Goal: Transaction & Acquisition: Book appointment/travel/reservation

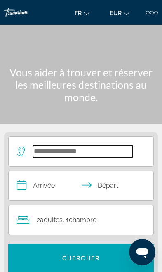
click at [41, 146] on input "Search hotel destination" at bounding box center [83, 152] width 100 height 12
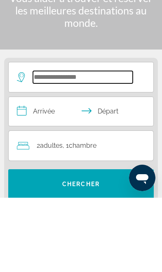
scroll to position [71, 0]
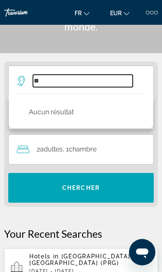
type input "*"
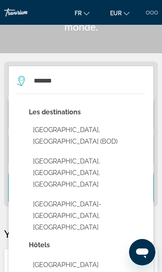
click at [44, 132] on button "[GEOGRAPHIC_DATA], [GEOGRAPHIC_DATA] (BOD)" at bounding box center [87, 135] width 117 height 27
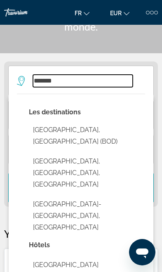
type input "**********"
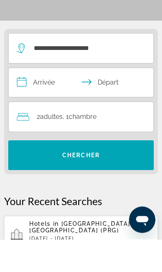
click at [39, 101] on input "**********" at bounding box center [83, 116] width 148 height 31
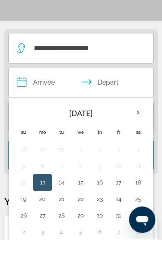
scroll to position [103, 0]
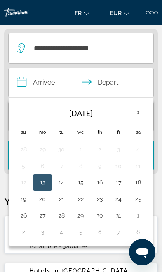
click at [118, 201] on button "24" at bounding box center [119, 199] width 10 height 12
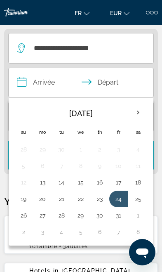
click at [64, 214] on button "28" at bounding box center [62, 216] width 10 height 12
type input "**********"
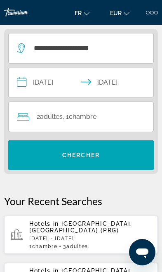
click at [43, 121] on span "2 Adulte Adultes" at bounding box center [50, 117] width 26 height 12
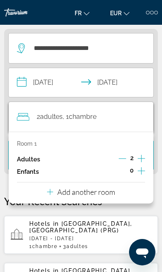
click at [104, 194] on p "Add another room" at bounding box center [86, 192] width 58 height 9
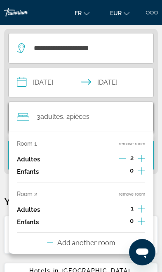
click at [145, 205] on icon "Increment adults" at bounding box center [141, 209] width 7 height 10
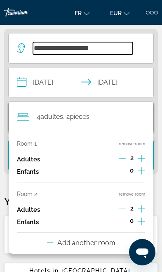
click at [72, 48] on input "**********" at bounding box center [83, 48] width 100 height 12
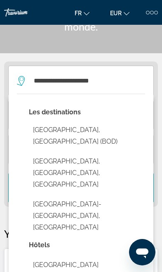
click at [33, 131] on button "[GEOGRAPHIC_DATA], [GEOGRAPHIC_DATA] (BOD)" at bounding box center [87, 135] width 117 height 27
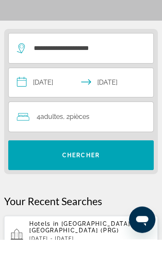
click at [35, 178] on span "Search" at bounding box center [81, 188] width 146 height 20
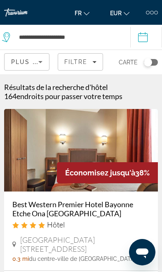
click at [76, 62] on span "Filtre" at bounding box center [76, 62] width 24 height 7
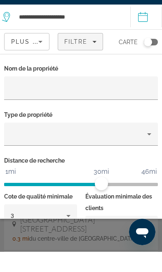
scroll to position [20, 0]
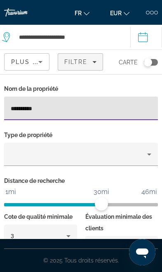
type input "**********"
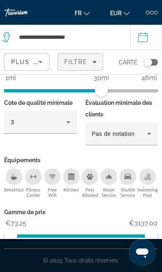
scroll to position [114, 0]
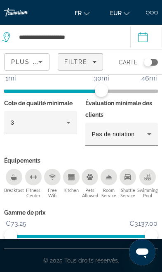
click at [101, 263] on span "Montrer les résultats" at bounding box center [114, 258] width 50 height 13
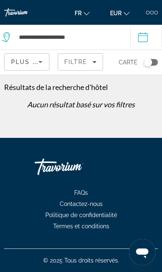
click at [69, 65] on span "Filtre" at bounding box center [76, 62] width 24 height 7
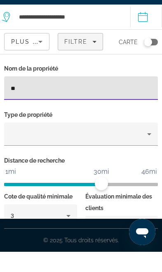
type input "*"
type input "**********"
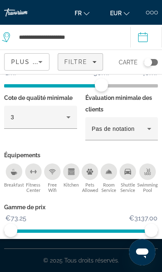
scroll to position [119, 0]
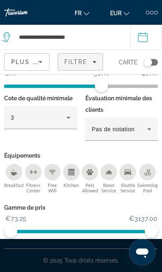
click at [105, 260] on span "Montrer les résultats" at bounding box center [114, 253] width 50 height 13
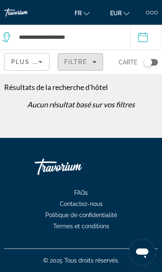
click at [75, 62] on span "Filtre" at bounding box center [76, 62] width 24 height 7
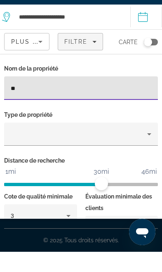
type input "*"
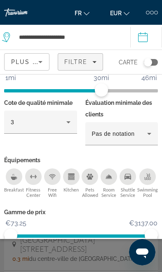
scroll to position [114, 0]
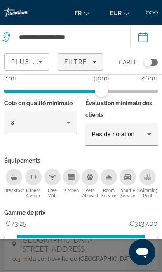
click at [110, 256] on span "Montrer les résultats" at bounding box center [114, 258] width 50 height 13
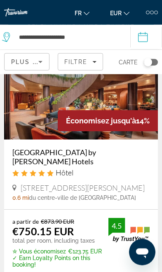
scroll to position [2599, 0]
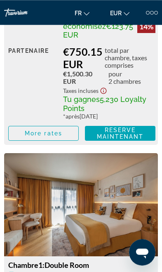
scroll to position [1307, 0]
click at [24, 129] on span "Main content" at bounding box center [44, 134] width 70 height 20
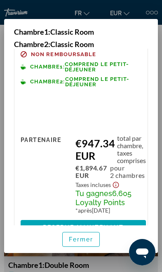
scroll to position [419, 0]
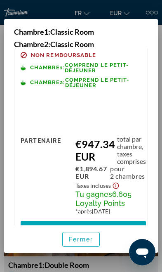
click at [86, 243] on span "Fermer" at bounding box center [81, 239] width 25 height 7
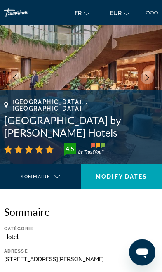
scroll to position [0, 0]
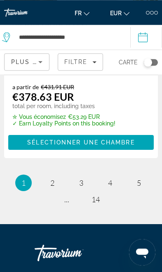
scroll to position [2990, 0]
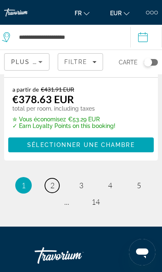
click at [55, 179] on link "page 2" at bounding box center [52, 186] width 14 height 14
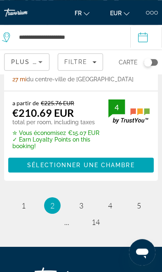
scroll to position [2995, 0]
click at [85, 199] on link "page 3" at bounding box center [81, 206] width 14 height 14
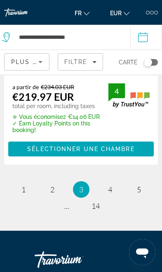
scroll to position [2988, 0]
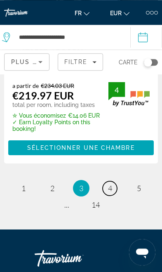
click at [108, 184] on span "4" at bounding box center [110, 188] width 4 height 9
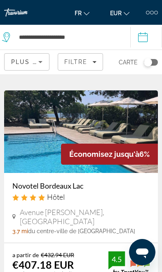
scroll to position [278, 0]
click at [78, 68] on span "Filters" at bounding box center [80, 62] width 45 height 20
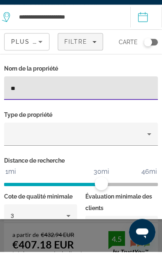
type input "*"
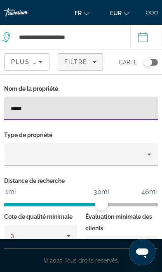
type input "*****"
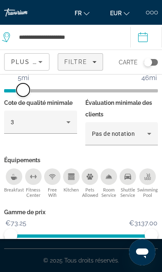
scroll to position [114, 0]
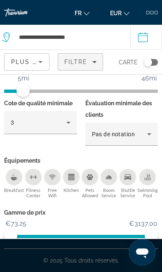
click at [116, 258] on span "Montrer les résultats" at bounding box center [114, 258] width 50 height 13
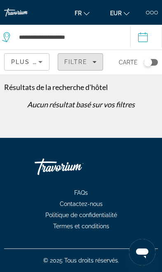
click at [76, 62] on span "Filtre" at bounding box center [76, 62] width 24 height 7
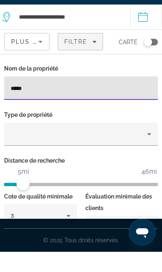
click at [29, 104] on input "*****" at bounding box center [81, 109] width 141 height 10
type input "*"
type input "**********"
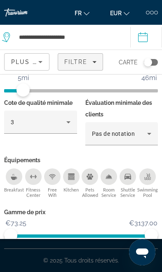
scroll to position [114, 0]
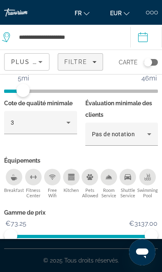
click at [115, 257] on span "Montrer les résultats" at bounding box center [114, 258] width 50 height 13
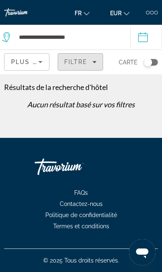
click at [72, 64] on span "Filtre" at bounding box center [76, 62] width 24 height 7
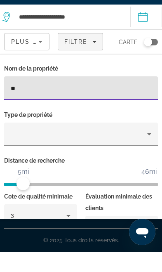
type input "*"
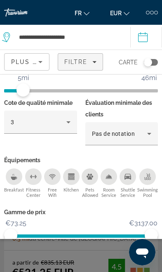
scroll to position [114, 0]
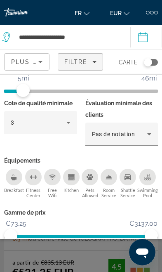
click at [106, 262] on span "Montrer les résultats" at bounding box center [114, 258] width 50 height 13
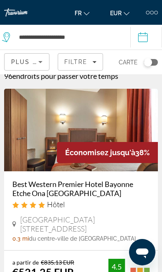
click at [81, 64] on span "Filtre" at bounding box center [76, 62] width 24 height 7
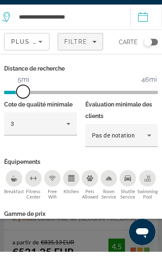
scroll to position [41, 0]
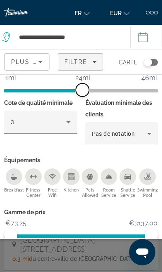
scroll to position [114, 0]
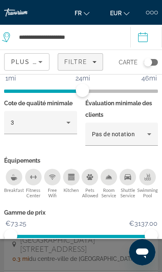
click at [102, 259] on span "Montrer les résultats" at bounding box center [114, 258] width 50 height 13
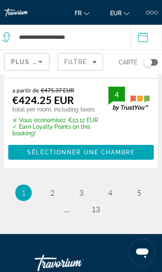
scroll to position [2982, 0]
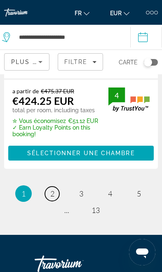
click at [56, 187] on link "page 2" at bounding box center [52, 194] width 14 height 14
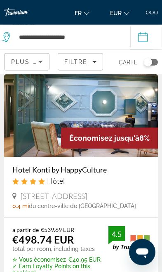
scroll to position [1850, 0]
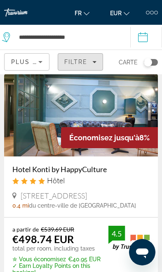
click at [74, 63] on span "Filtre" at bounding box center [76, 62] width 24 height 7
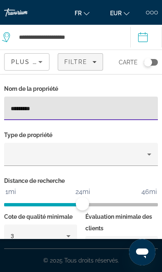
type input "*********"
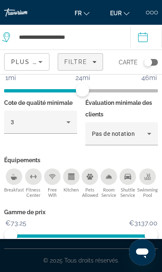
scroll to position [114, 0]
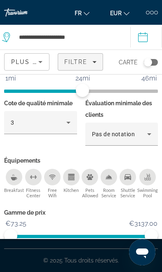
click at [104, 253] on span "Montrer les résultats" at bounding box center [114, 258] width 50 height 13
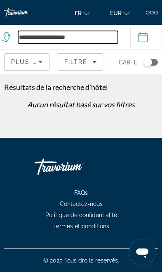
click at [31, 38] on input "**********" at bounding box center [68, 37] width 100 height 12
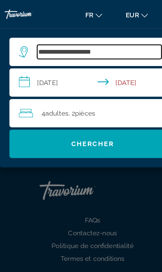
click at [33, 46] on input "**********" at bounding box center [87, 45] width 109 height 12
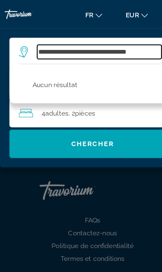
click at [124, 46] on input "**********" at bounding box center [87, 45] width 109 height 12
click at [124, 36] on div "**********" at bounding box center [81, 45] width 129 height 25
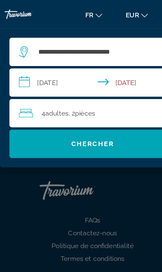
click at [0, 0] on div at bounding box center [0, 0] width 0 height 0
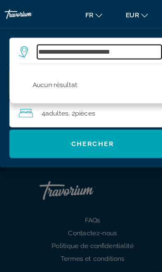
click at [121, 44] on input "**********" at bounding box center [87, 45] width 109 height 12
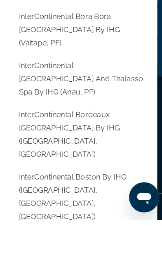
click at [29, 172] on button "InterContinental Bordeaux [GEOGRAPHIC_DATA] by IHG ([GEOGRAPHIC_DATA], [GEOGRAP…" at bounding box center [87, 197] width 117 height 50
type input "**********"
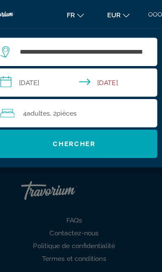
click at [102, 120] on span "Search" at bounding box center [81, 126] width 146 height 20
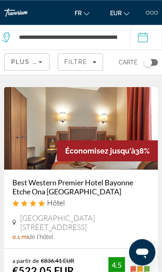
click at [41, 141] on img "Main content" at bounding box center [81, 128] width 154 height 83
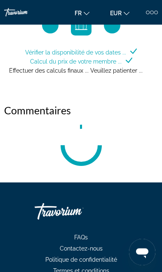
scroll to position [1077, 0]
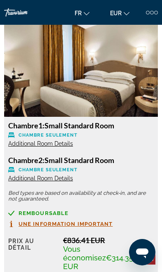
click at [35, 147] on span "Additional Room Details" at bounding box center [40, 144] width 65 height 7
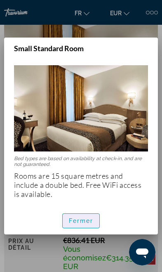
click at [88, 218] on span "Fermer" at bounding box center [81, 221] width 25 height 7
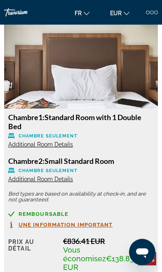
scroll to position [1845, 0]
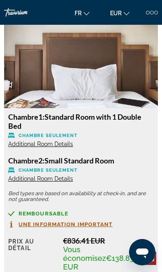
click at [19, 148] on span "Additional Room Details" at bounding box center [40, 144] width 65 height 7
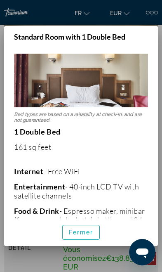
scroll to position [0, 0]
click at [90, 236] on span "Fermer" at bounding box center [81, 232] width 25 height 7
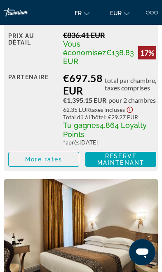
scroll to position [2010, 0]
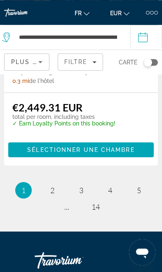
scroll to position [2857, 0]
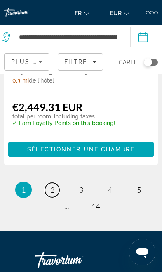
click at [57, 198] on link "page 2" at bounding box center [52, 190] width 14 height 14
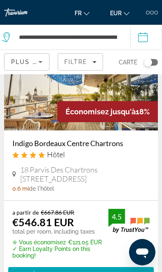
scroll to position [1016, 0]
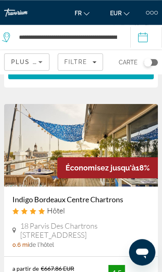
click at [22, 162] on img "Main content" at bounding box center [81, 145] width 154 height 83
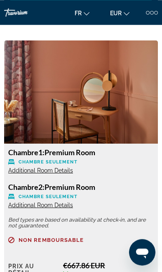
scroll to position [1050, 0]
